Goal: Complete application form

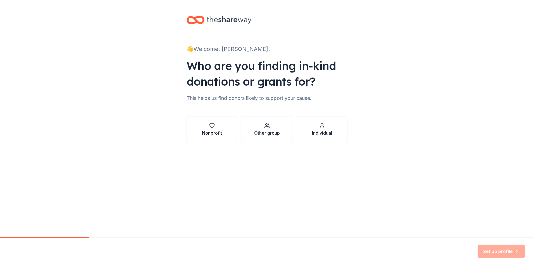
click at [210, 132] on div "Nonprofit" at bounding box center [212, 132] width 20 height 7
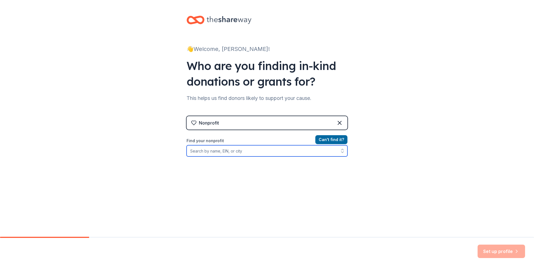
click at [218, 151] on input "Find your nonprofit" at bounding box center [267, 150] width 161 height 11
type input "American Foundation for Suicide Prevention"
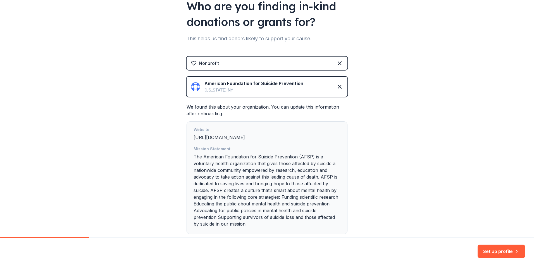
scroll to position [95, 0]
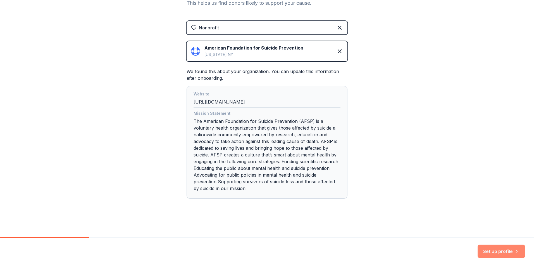
click at [503, 251] on button "Set up profile" at bounding box center [502, 250] width 48 height 13
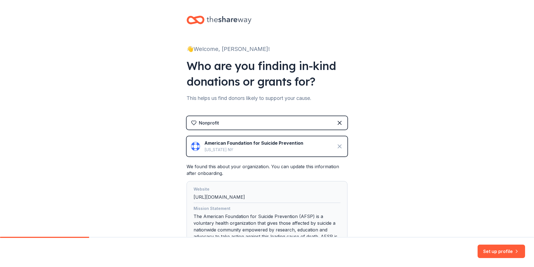
click at [337, 148] on icon at bounding box center [340, 146] width 7 height 7
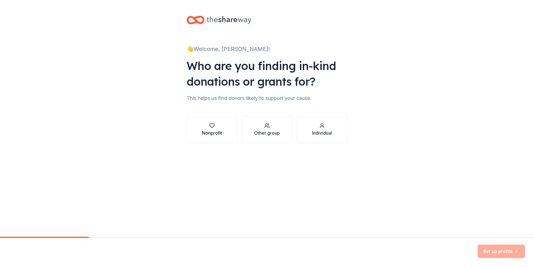
click at [209, 128] on div "Nonprofit" at bounding box center [212, 129] width 20 height 13
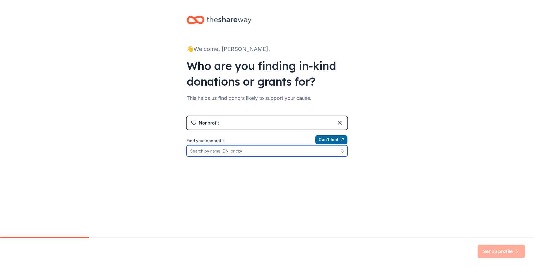
click at [295, 150] on input "Find your nonprofit" at bounding box center [267, 150] width 161 height 11
type input "AFSP-Juniata Valley Out of the Darkness Walk"
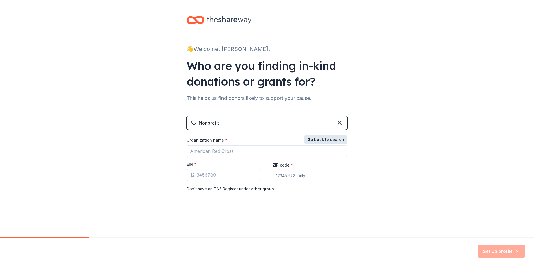
click at [329, 139] on button "Go back to search" at bounding box center [325, 139] width 43 height 9
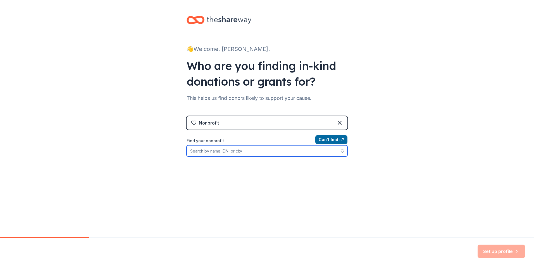
click at [248, 151] on input "Find your nonprofit" at bounding box center [267, 150] width 161 height 11
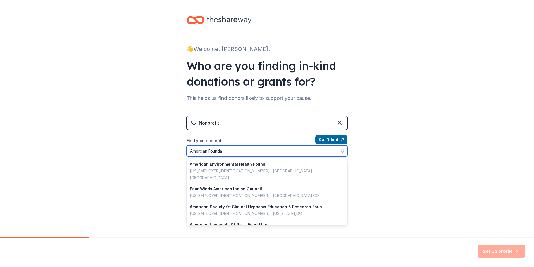
type input "Amercian Foundat"
